Goal: Obtain resource: Download file/media

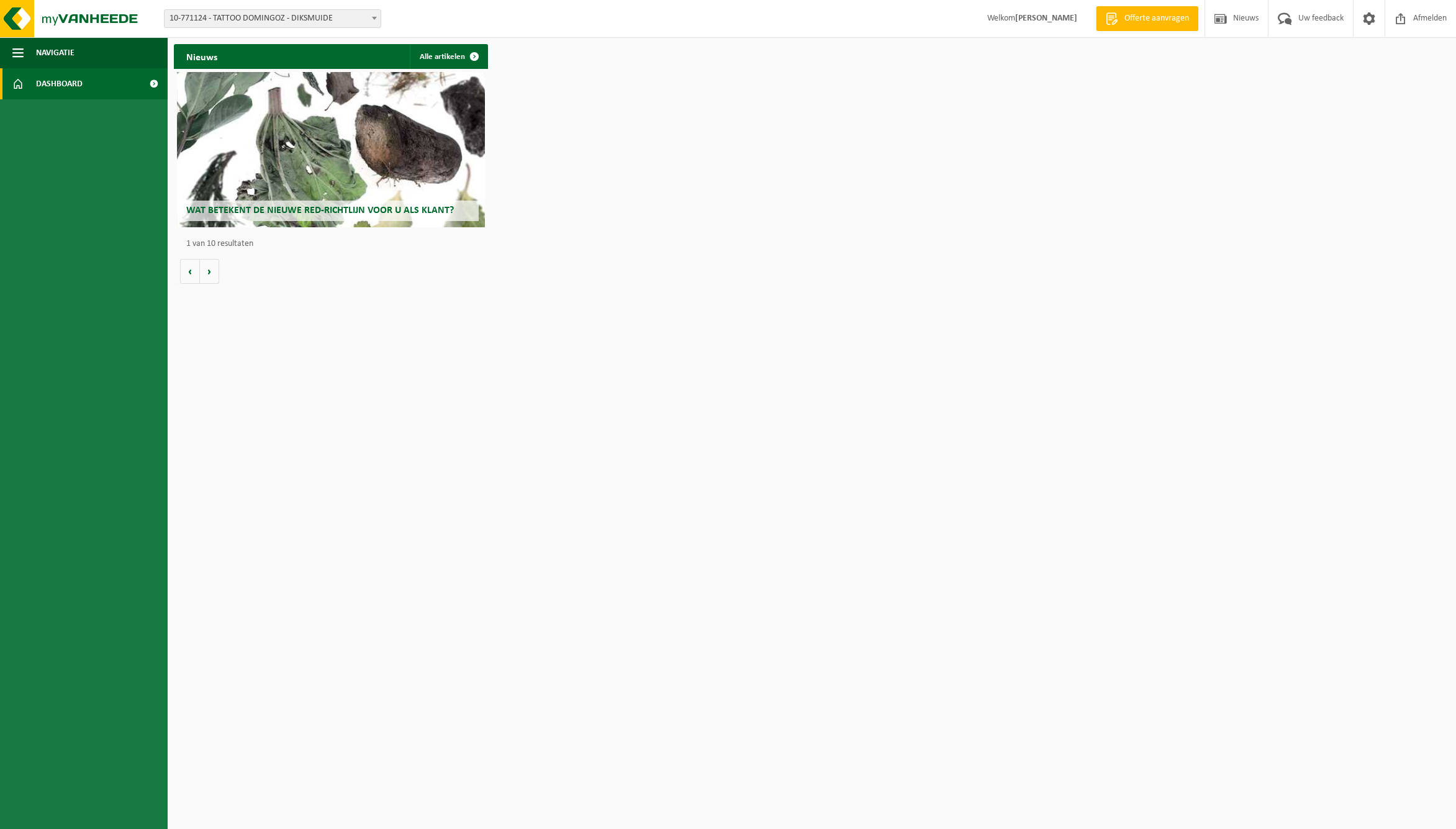
click at [321, 16] on span "10-771124 - TATTOO DOMINGOZ - DIKSMUIDE" at bounding box center [273, 18] width 216 height 18
select select "32969"
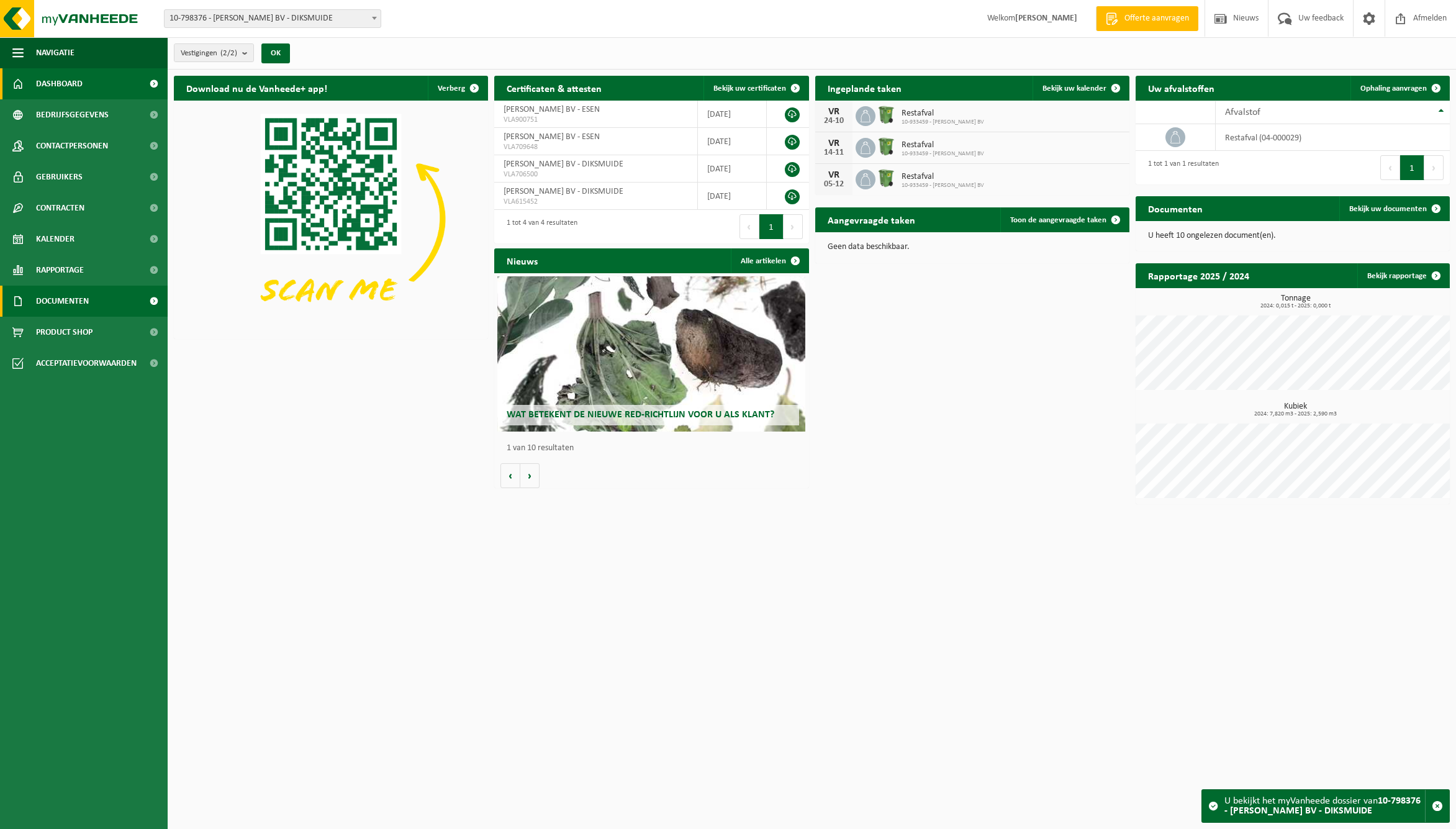
click at [77, 296] on span "Documenten" at bounding box center [62, 301] width 53 height 31
click at [55, 331] on span "Facturen" at bounding box center [55, 333] width 33 height 24
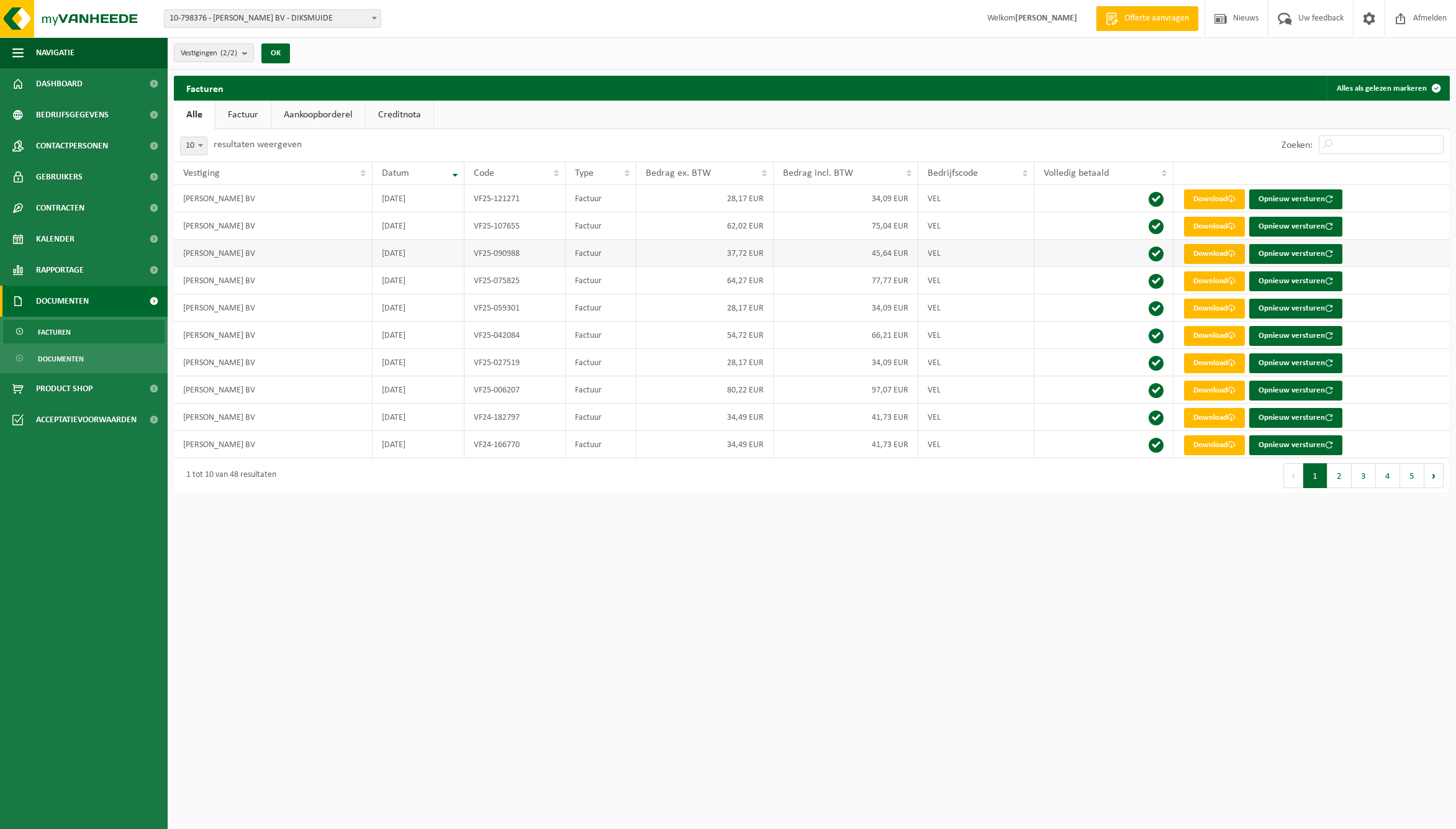
click at [1211, 255] on link "Download" at bounding box center [1215, 254] width 61 height 20
click at [1215, 230] on link "Download" at bounding box center [1215, 227] width 61 height 20
